Goal: Task Accomplishment & Management: Use online tool/utility

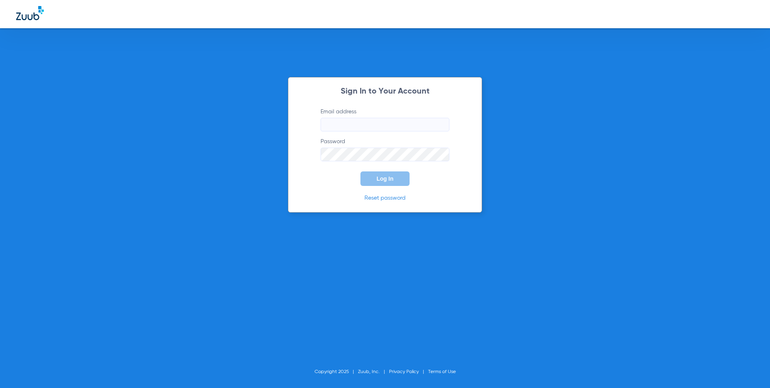
type input "[EMAIL_ADDRESS][DOMAIN_NAME]"
click at [380, 180] on span "Log In" at bounding box center [385, 178] width 17 height 6
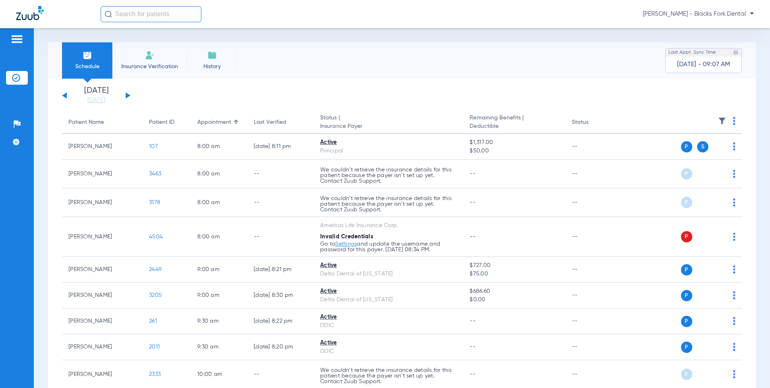
click at [126, 95] on button at bounding box center [128, 95] width 5 height 6
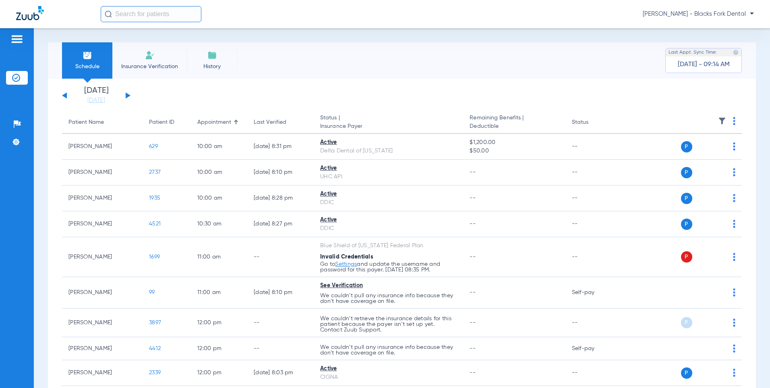
click at [128, 95] on button at bounding box center [128, 95] width 5 height 6
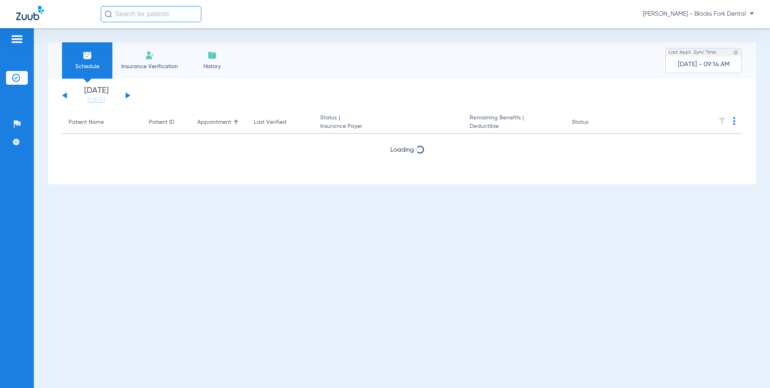
click at [128, 95] on button at bounding box center [128, 95] width 5 height 6
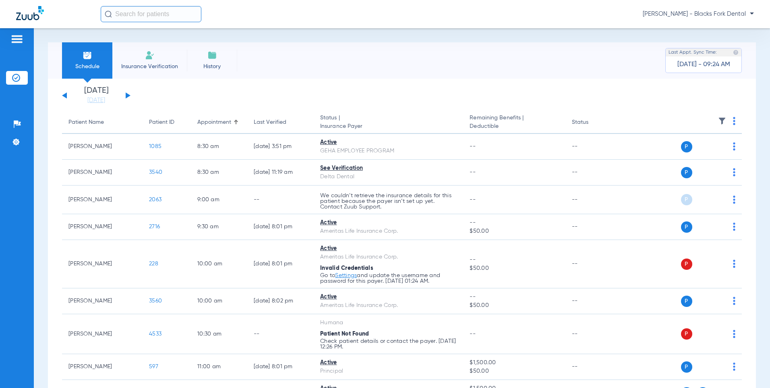
click at [733, 118] on img at bounding box center [734, 121] width 2 height 8
click at [716, 153] on span "Verify All" at bounding box center [697, 153] width 50 height 6
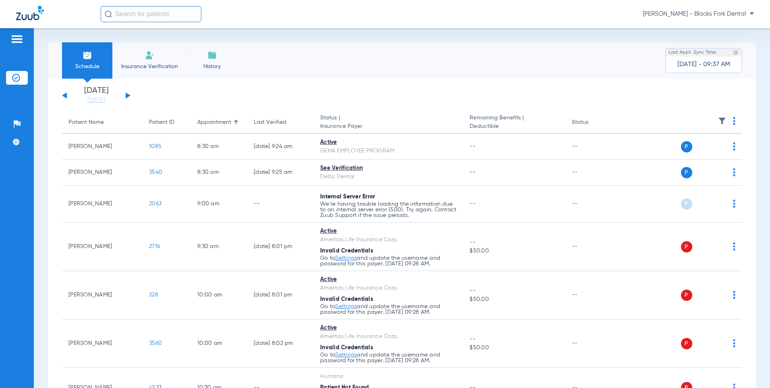
click at [126, 95] on button at bounding box center [128, 95] width 5 height 6
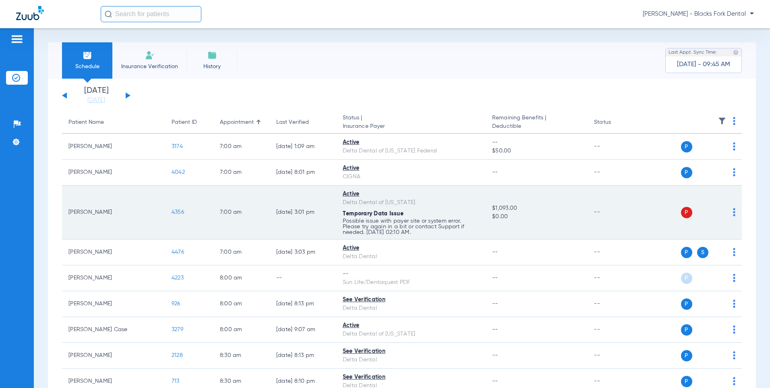
click at [172, 212] on span "4356" at bounding box center [178, 212] width 12 height 6
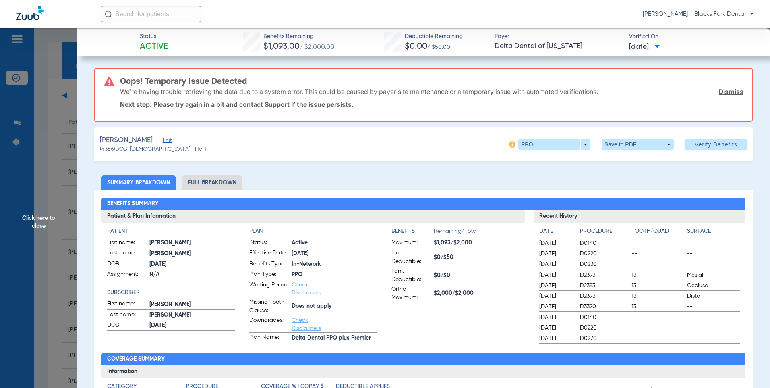
click at [17, 74] on span "Click here to close" at bounding box center [38, 222] width 77 height 388
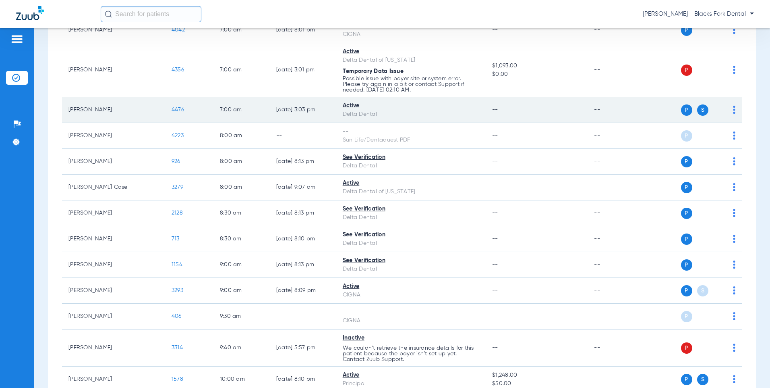
scroll to position [161, 0]
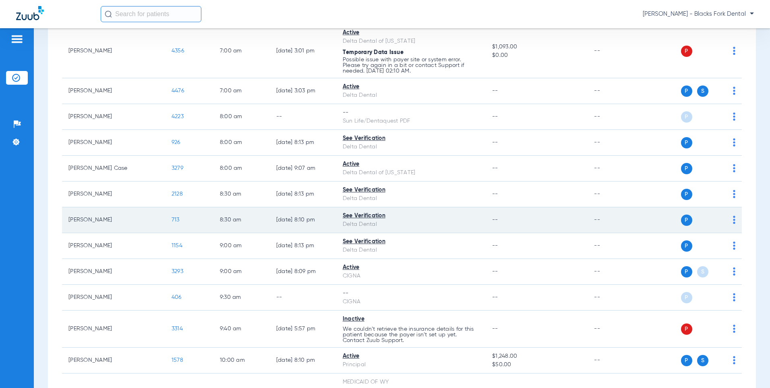
click at [172, 220] on span "713" at bounding box center [176, 220] width 8 height 6
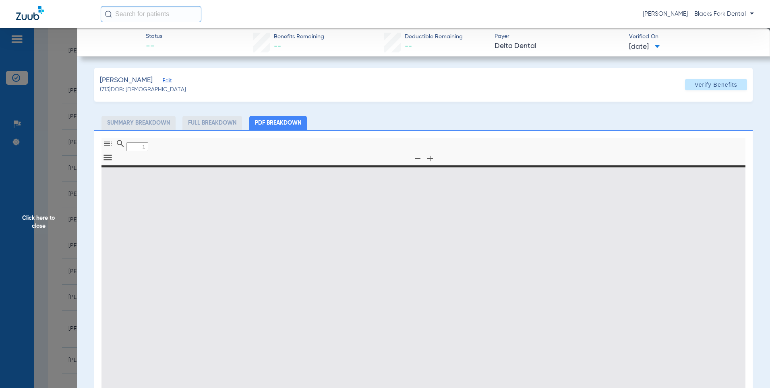
type input "0"
select select "page-width"
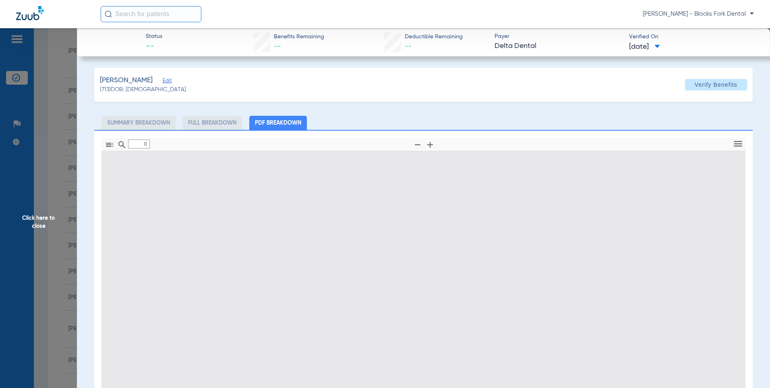
type input "1"
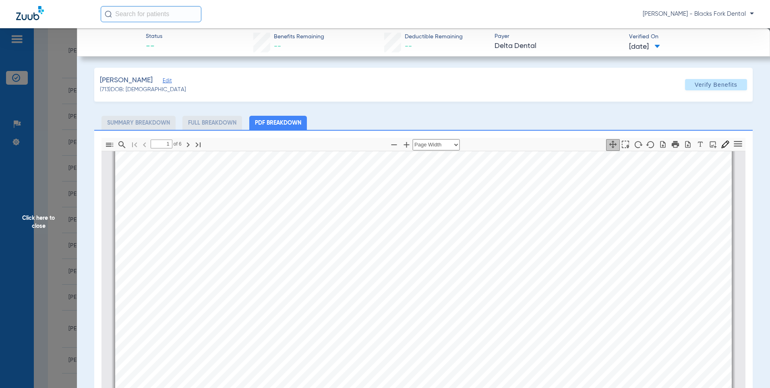
scroll to position [0, 0]
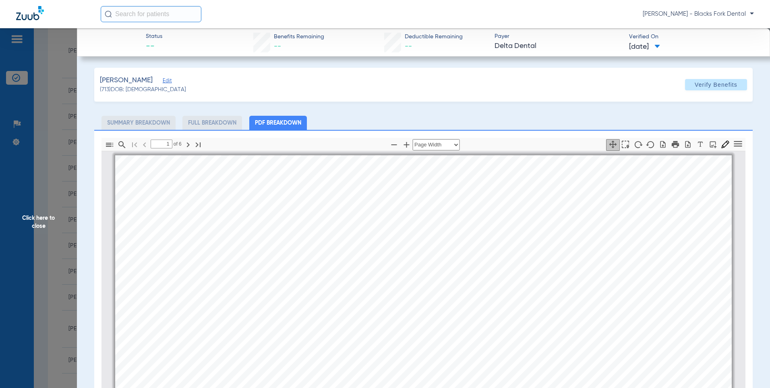
click at [10, 81] on span "Click here to close" at bounding box center [38, 222] width 77 height 388
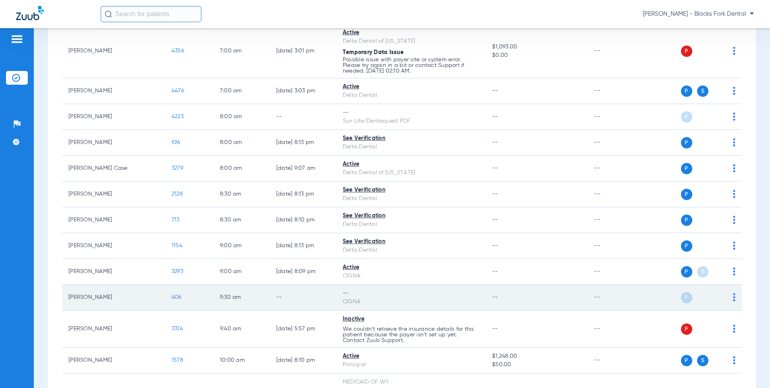
click at [172, 298] on span "406" at bounding box center [177, 297] width 10 height 6
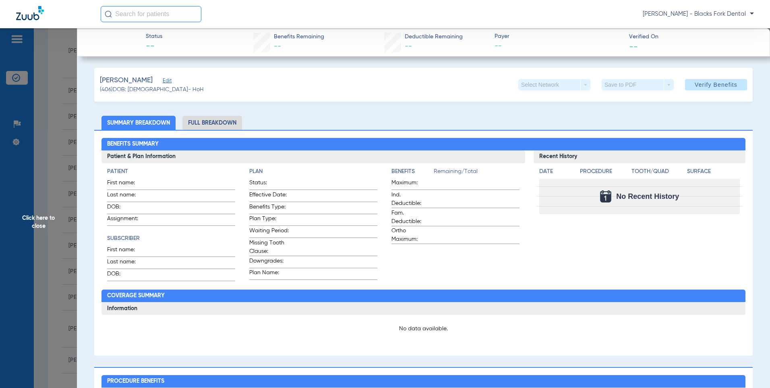
click at [66, 125] on span "Click here to close" at bounding box center [38, 222] width 77 height 388
